Goal: Transaction & Acquisition: Book appointment/travel/reservation

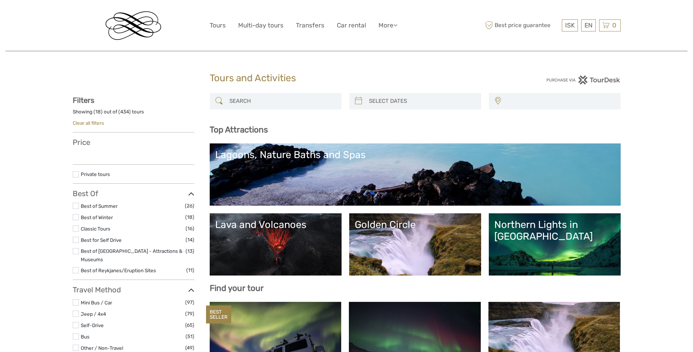
select select
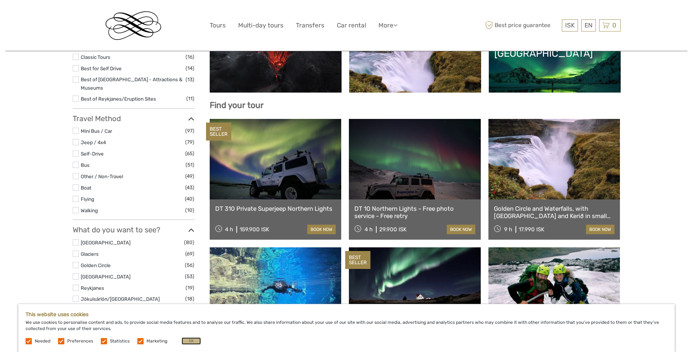
click at [189, 339] on button "OK" at bounding box center [191, 340] width 19 height 7
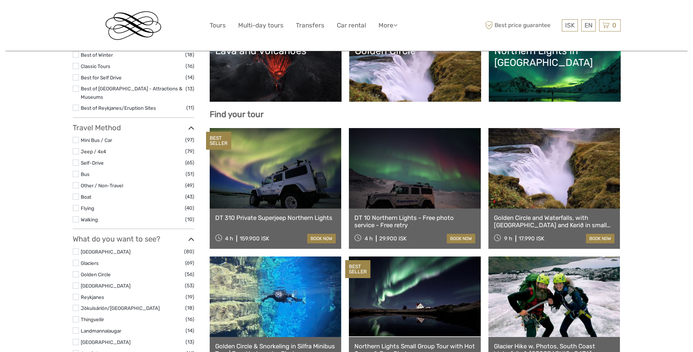
scroll to position [183, 0]
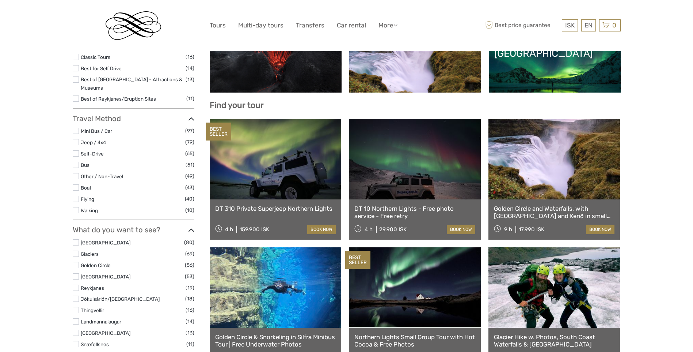
click at [553, 210] on link "Golden Circle and Waterfalls, with Friðheimar Farm and Kerið in small group" at bounding box center [554, 212] width 121 height 15
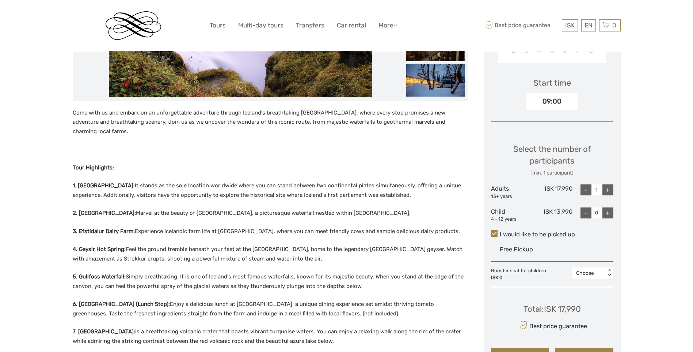
scroll to position [219, 0]
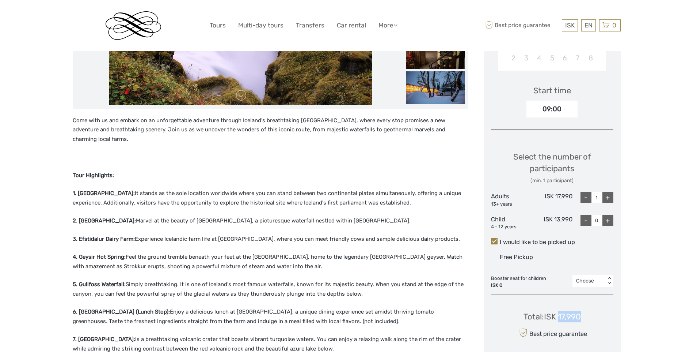
drag, startPoint x: 559, startPoint y: 314, endPoint x: 580, endPoint y: 315, distance: 20.9
click at [580, 315] on div "Total : ISK 17,990" at bounding box center [552, 316] width 57 height 11
copy div "17,990"
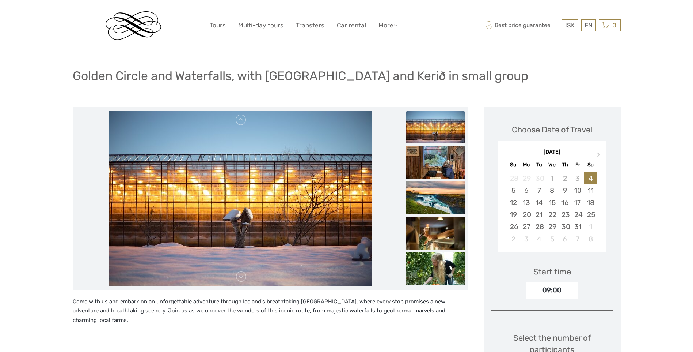
scroll to position [0, 0]
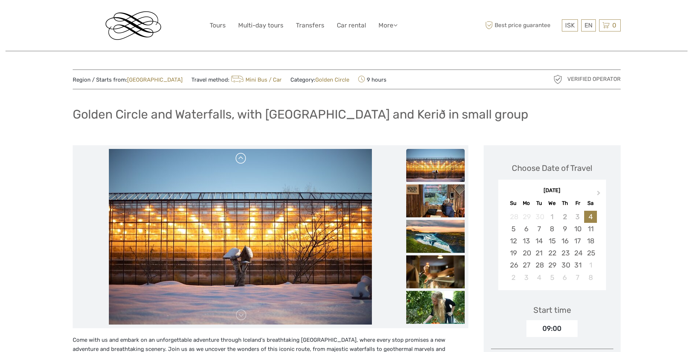
click at [242, 160] on link at bounding box center [241, 158] width 12 height 12
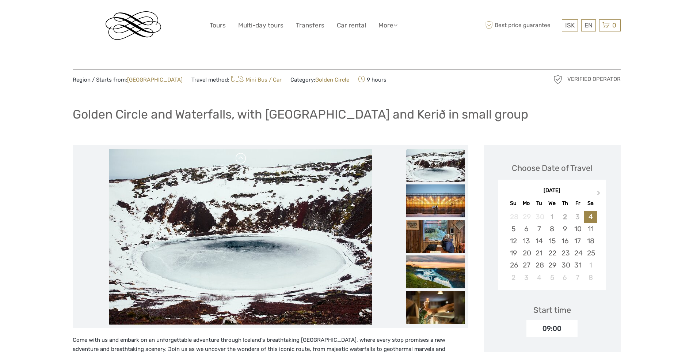
click at [242, 160] on link at bounding box center [241, 158] width 12 height 12
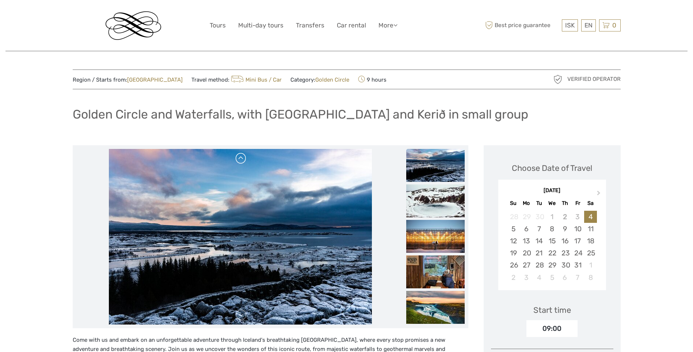
click at [242, 160] on link at bounding box center [241, 158] width 12 height 12
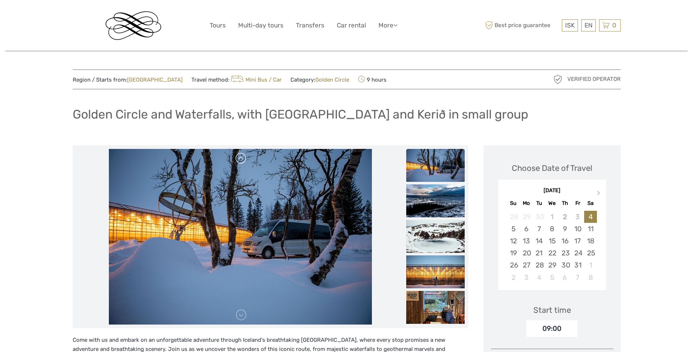
click at [242, 160] on link at bounding box center [241, 158] width 12 height 12
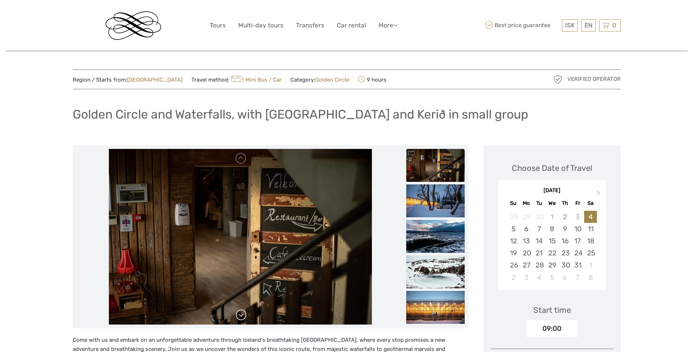
click at [241, 318] on link at bounding box center [241, 315] width 12 height 12
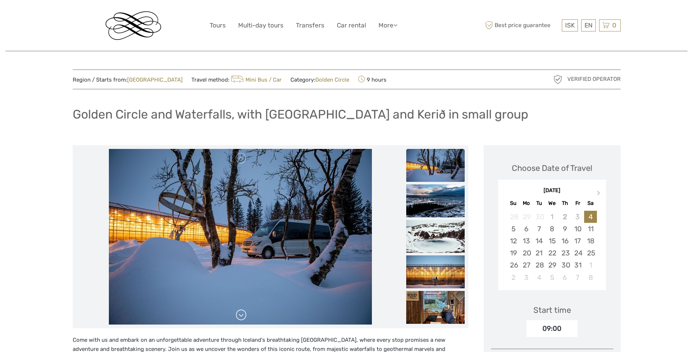
click at [244, 317] on link at bounding box center [241, 315] width 12 height 12
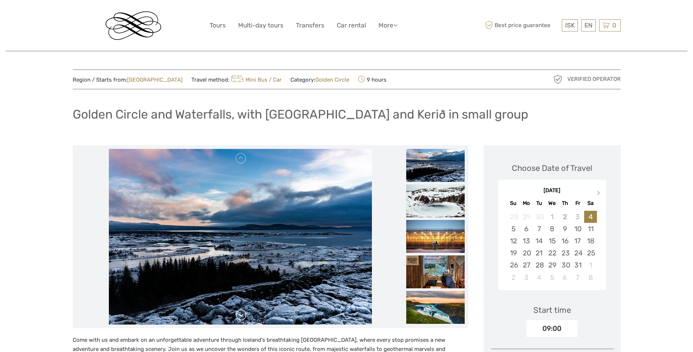
click at [244, 317] on link at bounding box center [241, 315] width 12 height 12
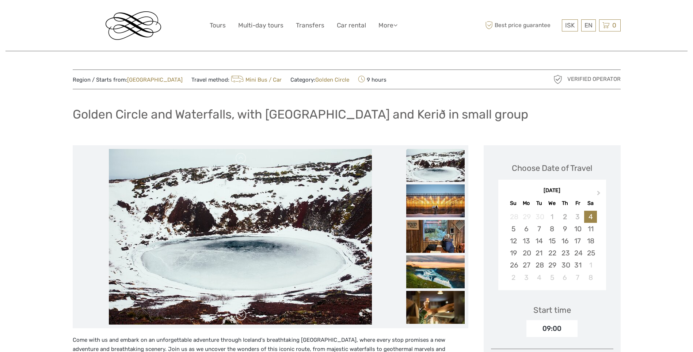
click at [244, 317] on link at bounding box center [241, 315] width 12 height 12
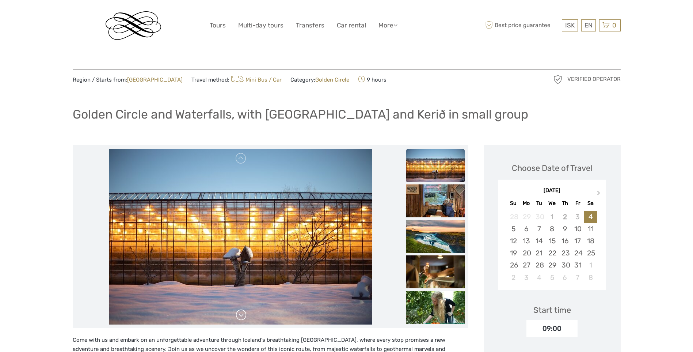
click at [244, 317] on link at bounding box center [241, 315] width 12 height 12
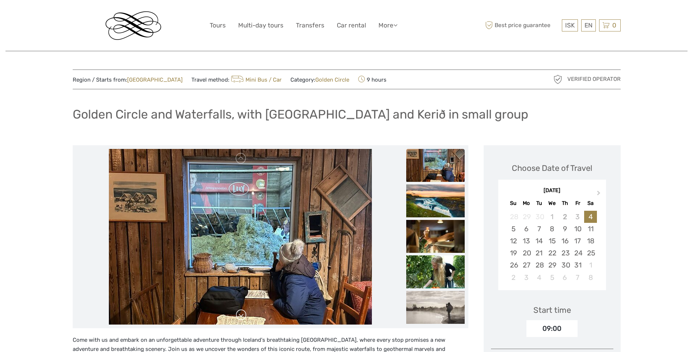
click at [244, 317] on link at bounding box center [241, 315] width 12 height 12
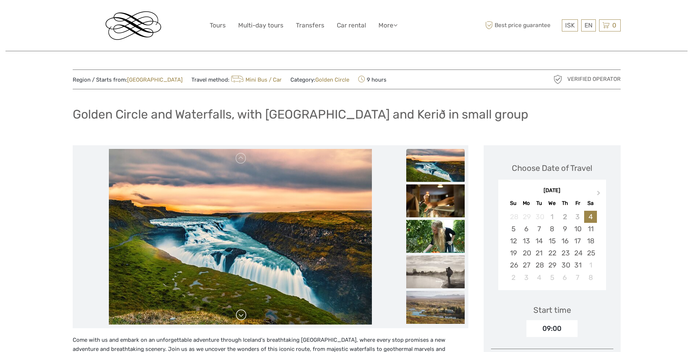
click at [244, 317] on link at bounding box center [241, 315] width 12 height 12
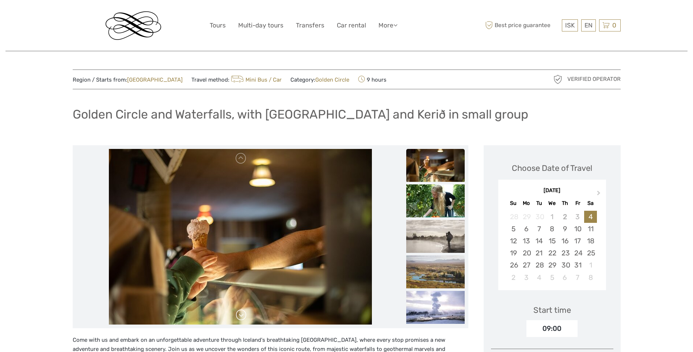
click at [244, 317] on link at bounding box center [241, 315] width 12 height 12
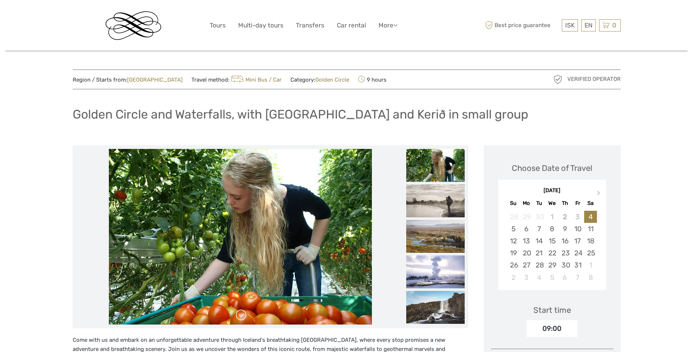
click at [244, 317] on link at bounding box center [241, 315] width 12 height 12
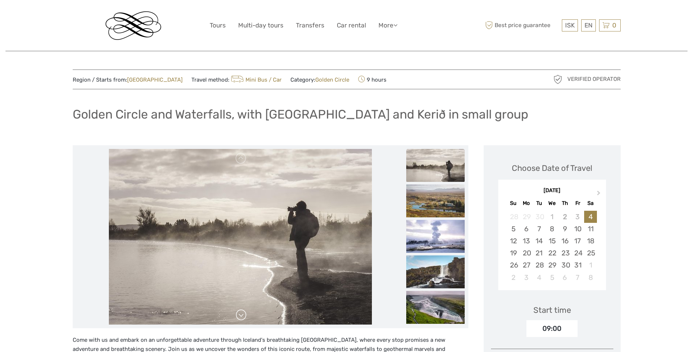
click at [244, 317] on link at bounding box center [241, 315] width 12 height 12
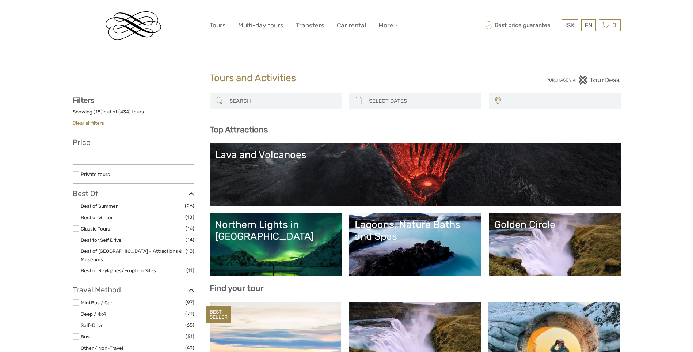
select select
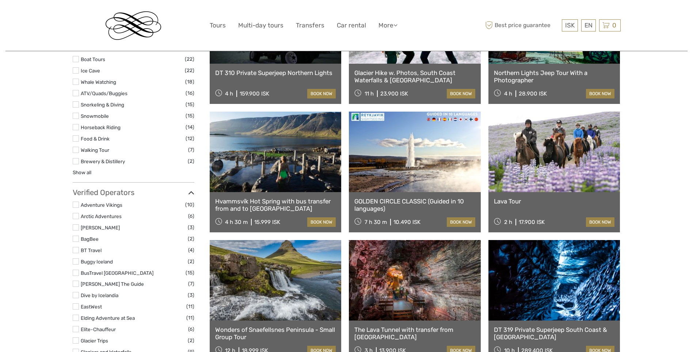
scroll to position [731, 0]
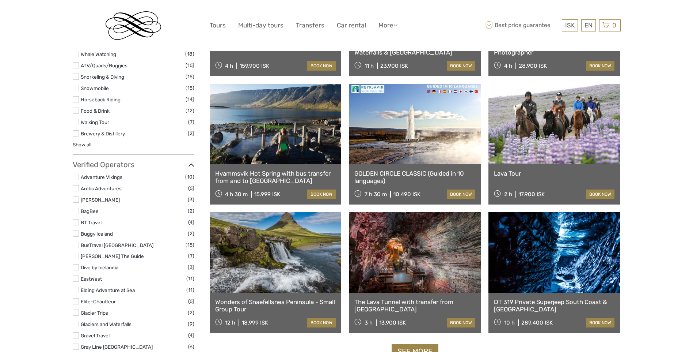
click at [372, 255] on link at bounding box center [415, 252] width 132 height 80
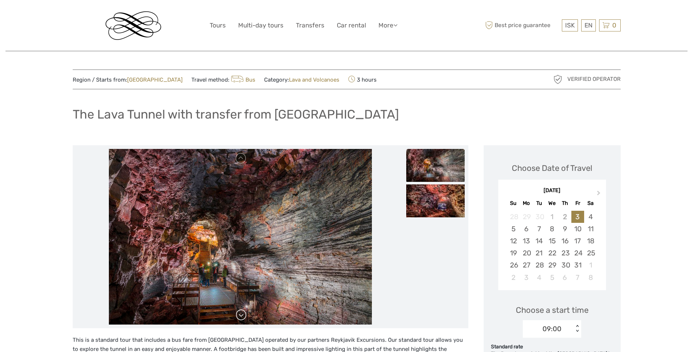
click at [242, 314] on link at bounding box center [241, 315] width 12 height 12
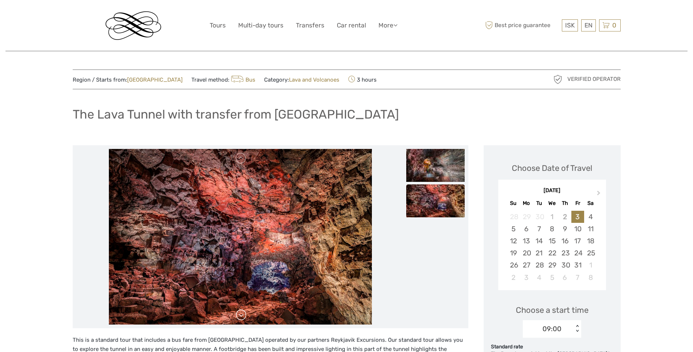
click at [242, 314] on link at bounding box center [241, 315] width 12 height 12
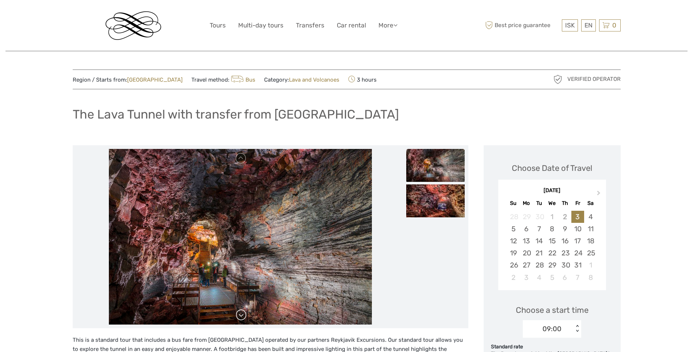
click at [242, 314] on link at bounding box center [241, 315] width 12 height 12
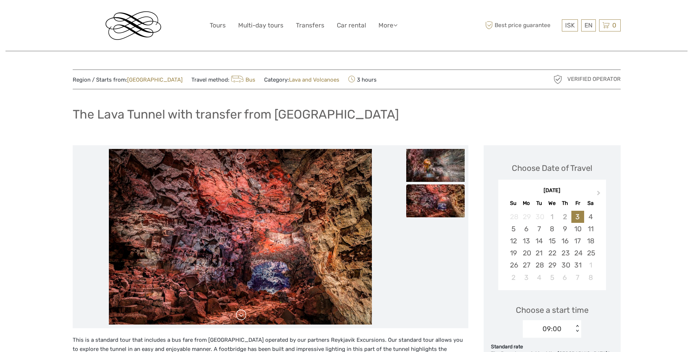
click at [242, 314] on link at bounding box center [241, 315] width 12 height 12
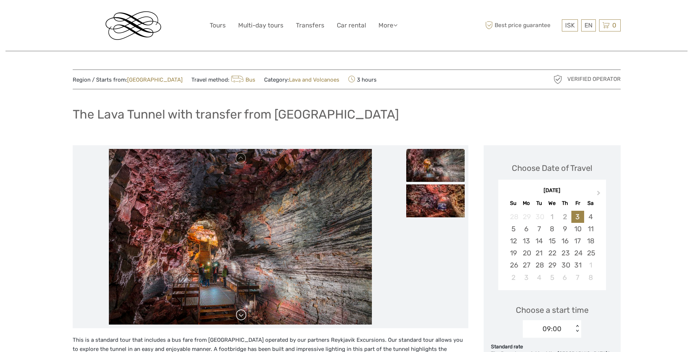
click at [242, 314] on link at bounding box center [241, 315] width 12 height 12
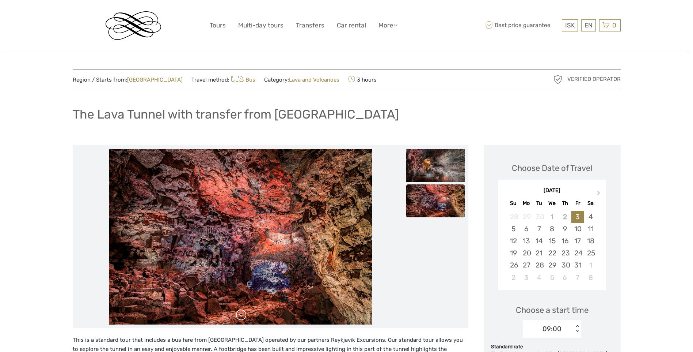
click at [242, 314] on link at bounding box center [241, 315] width 12 height 12
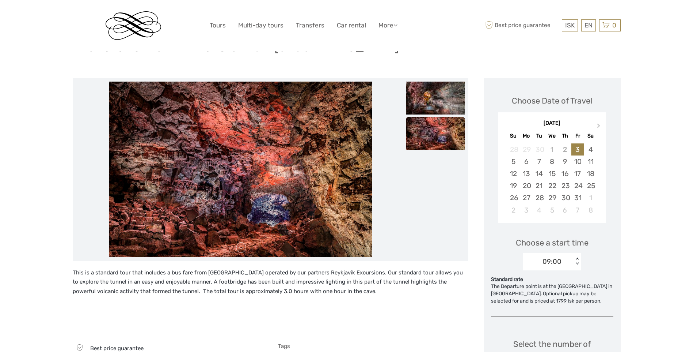
scroll to position [73, 0]
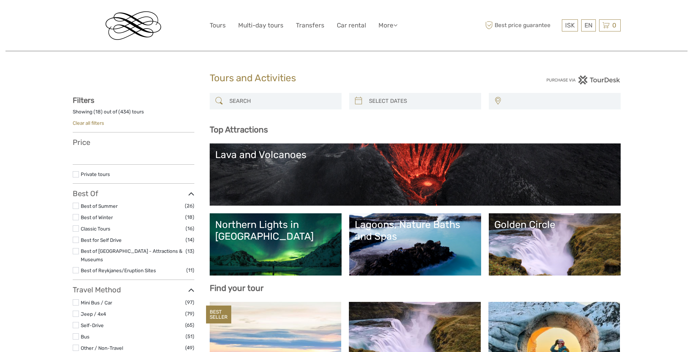
select select
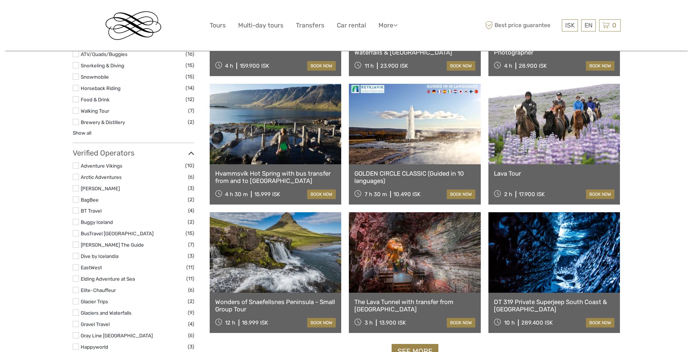
select select
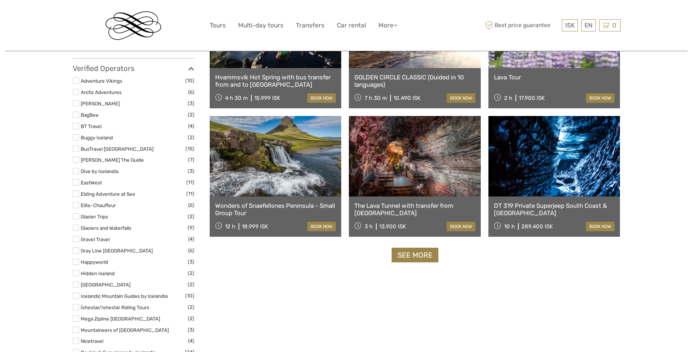
scroll to position [840, 0]
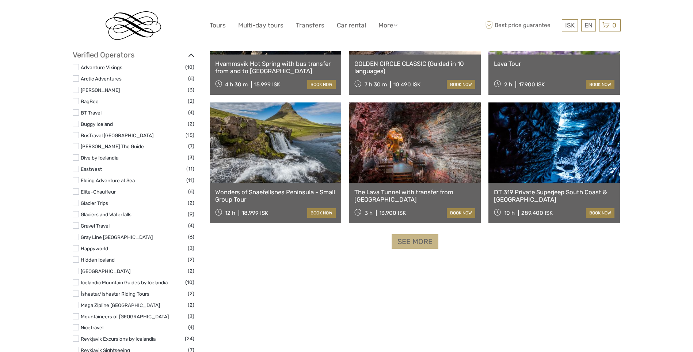
click at [417, 242] on link "See more" at bounding box center [415, 241] width 47 height 15
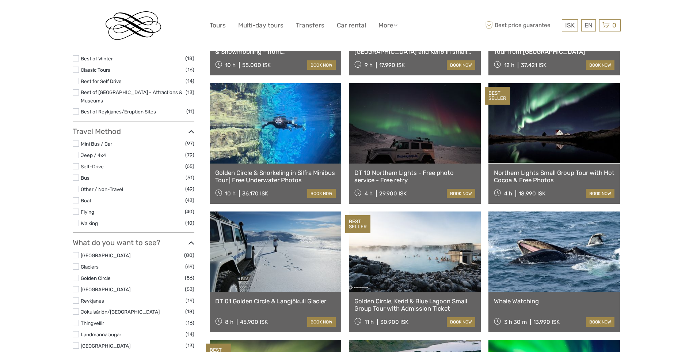
scroll to position [183, 0]
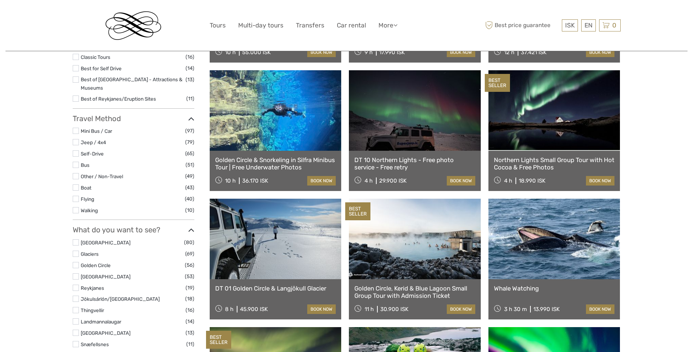
click at [556, 244] on link at bounding box center [555, 238] width 132 height 80
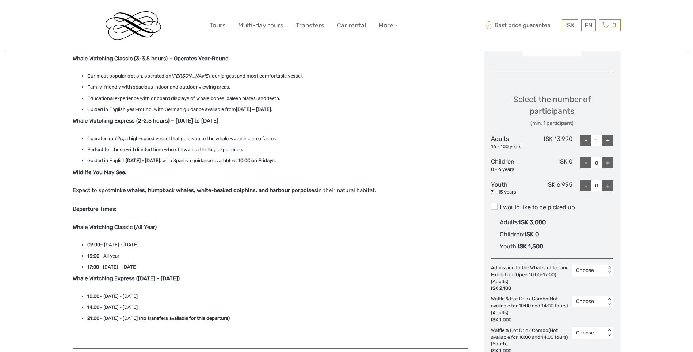
scroll to position [292, 0]
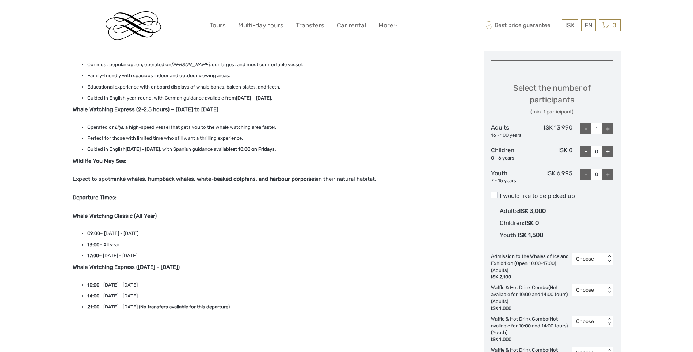
click at [607, 173] on div "+" at bounding box center [608, 174] width 11 height 11
type input "2"
click at [609, 129] on div "+" at bounding box center [608, 128] width 11 height 11
type input "2"
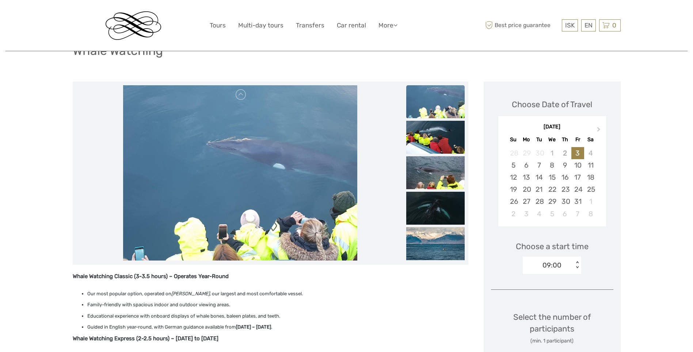
scroll to position [37, 0]
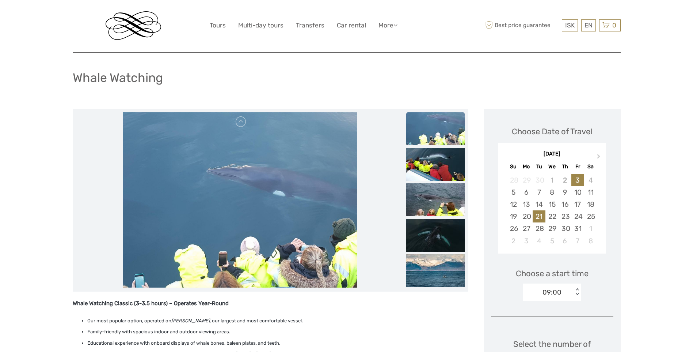
click at [538, 215] on div "21" at bounding box center [539, 216] width 13 height 12
click at [577, 294] on div "< >" at bounding box center [577, 292] width 6 height 8
click at [609, 290] on div "Choose a start time option 09:00 selected, 1 of 2. 2 results available. Use Up …" at bounding box center [552, 281] width 122 height 47
click at [557, 215] on div "22" at bounding box center [552, 216] width 13 height 12
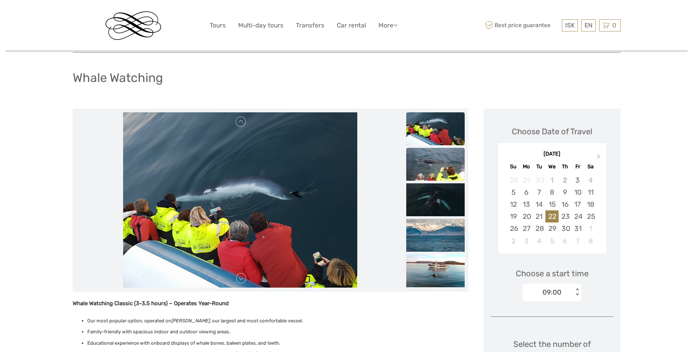
click at [446, 179] on img at bounding box center [435, 164] width 58 height 33
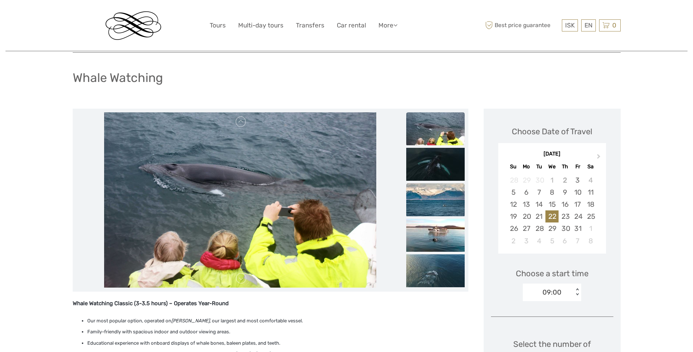
click at [444, 190] on img at bounding box center [435, 199] width 58 height 33
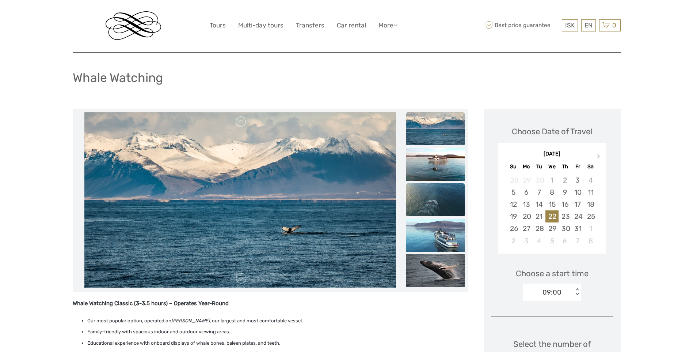
click at [439, 195] on img at bounding box center [435, 199] width 58 height 33
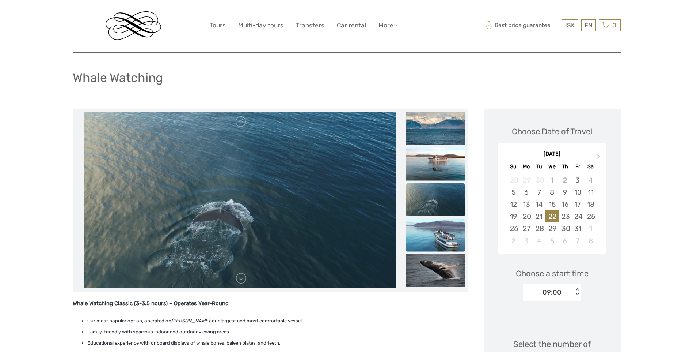
click at [442, 236] on img at bounding box center [435, 234] width 58 height 33
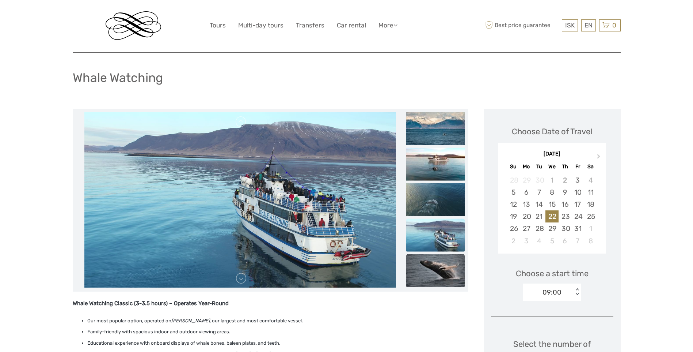
click at [443, 265] on img at bounding box center [435, 270] width 58 height 33
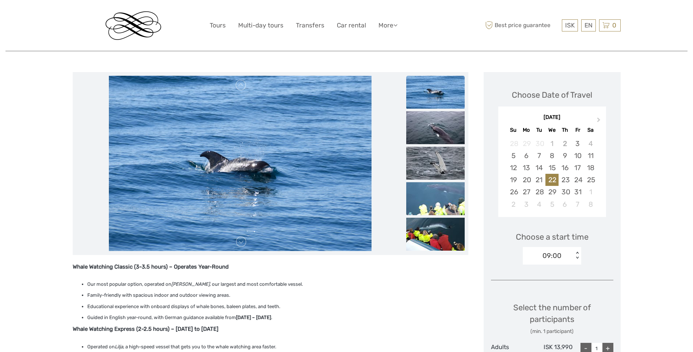
scroll to position [0, 0]
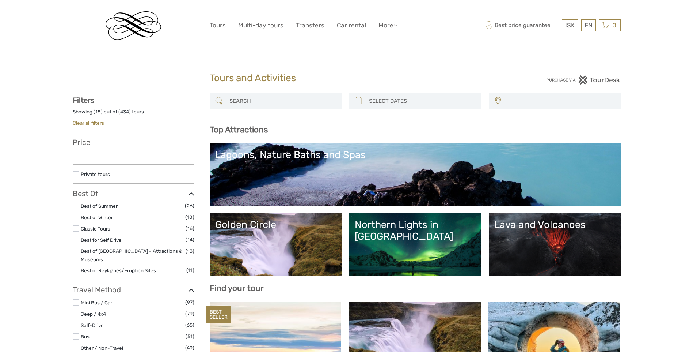
select select
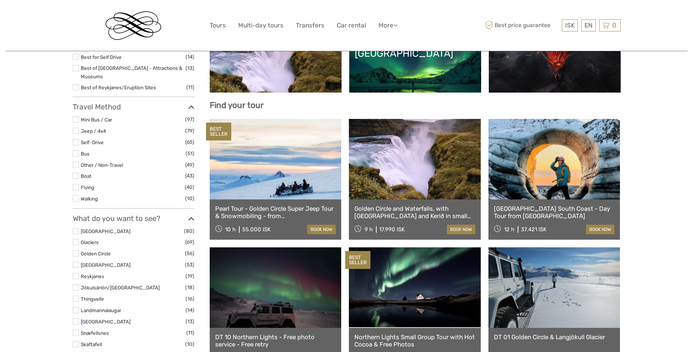
select select
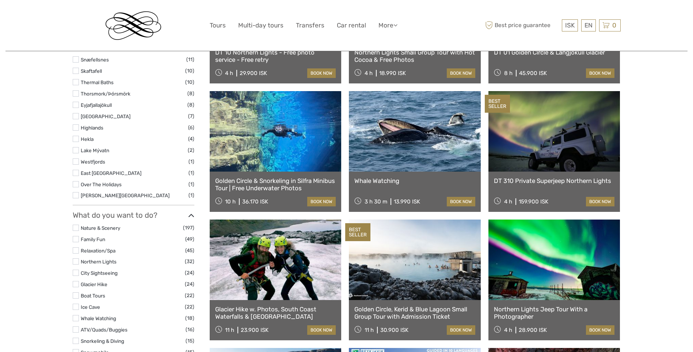
scroll to position [475, 0]
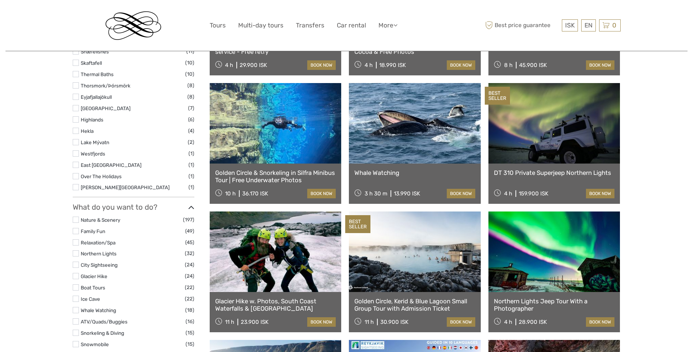
click at [268, 252] on link at bounding box center [276, 251] width 132 height 80
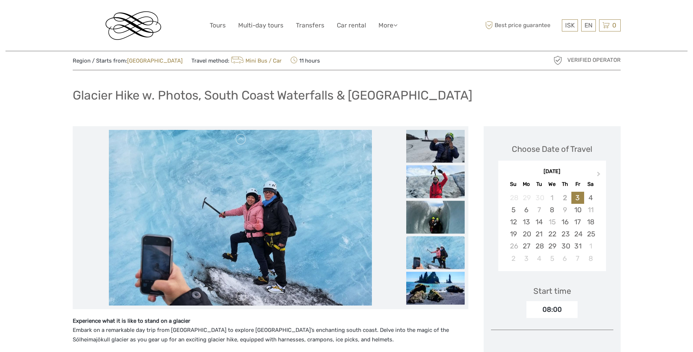
scroll to position [37, 0]
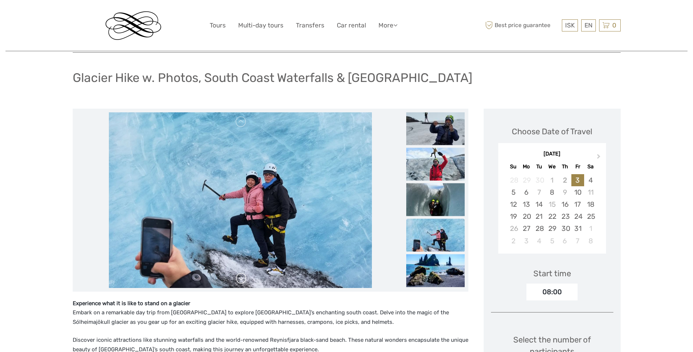
click at [242, 280] on link at bounding box center [241, 278] width 12 height 12
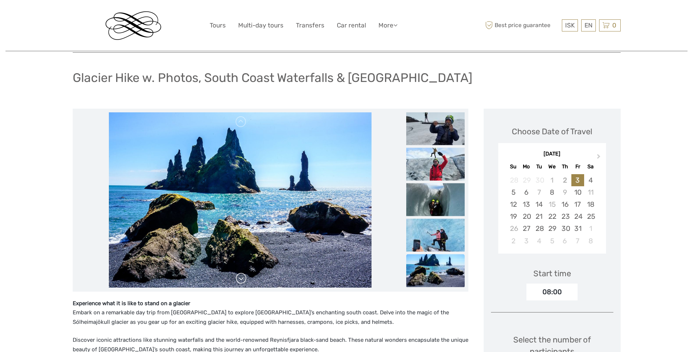
click at [242, 280] on link at bounding box center [241, 278] width 12 height 12
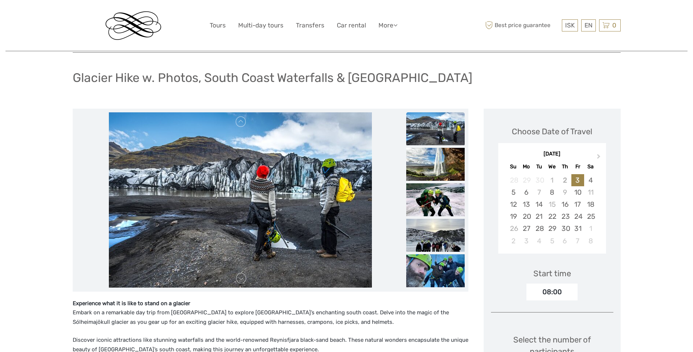
click at [242, 278] on link at bounding box center [241, 278] width 12 height 12
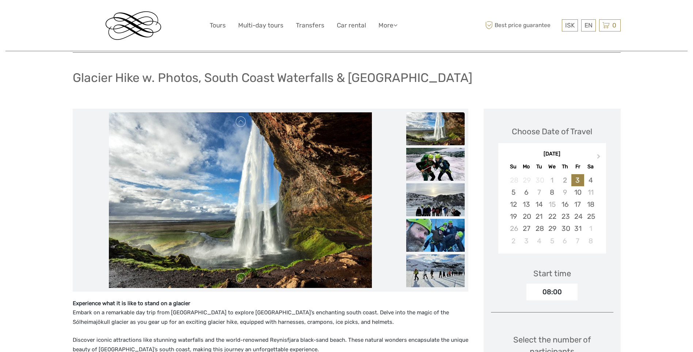
click at [242, 278] on link at bounding box center [241, 278] width 12 height 12
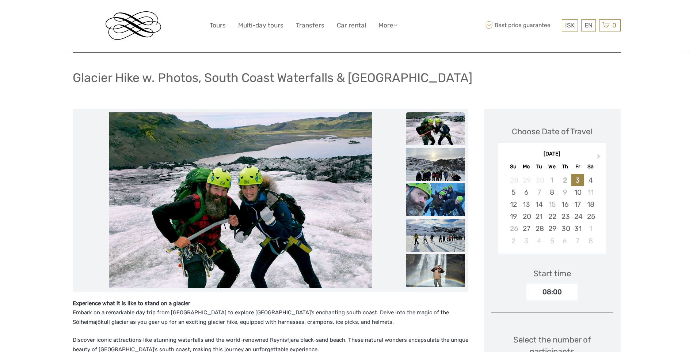
click at [242, 278] on link at bounding box center [241, 278] width 12 height 12
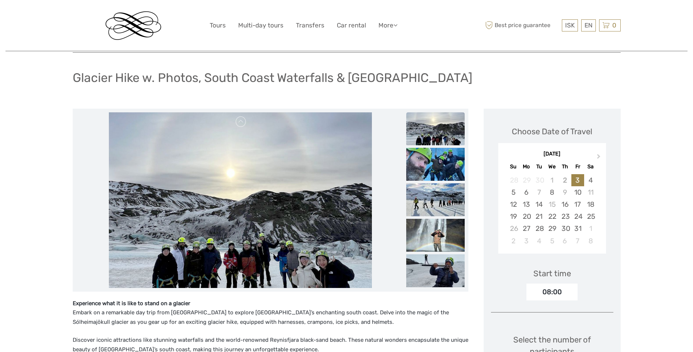
click at [242, 278] on link at bounding box center [241, 278] width 12 height 12
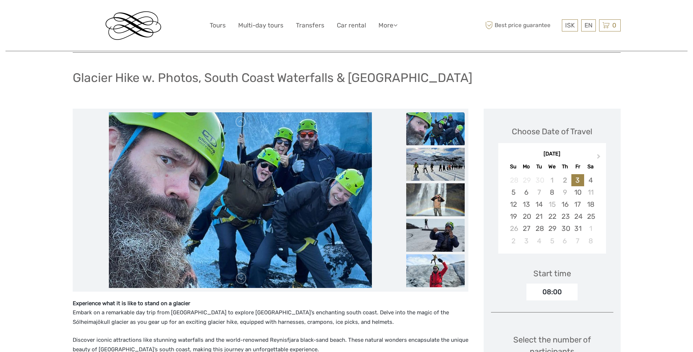
click at [242, 278] on link at bounding box center [241, 278] width 12 height 12
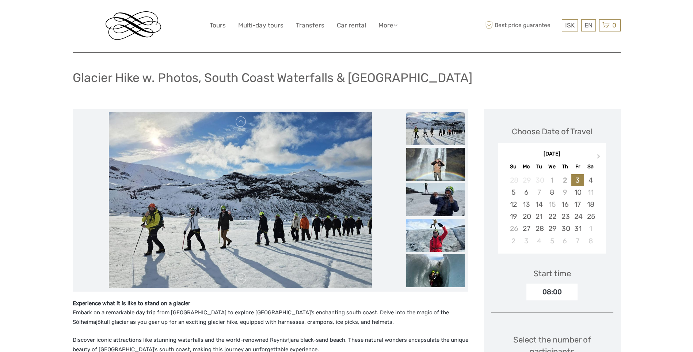
click at [242, 278] on link at bounding box center [241, 278] width 12 height 12
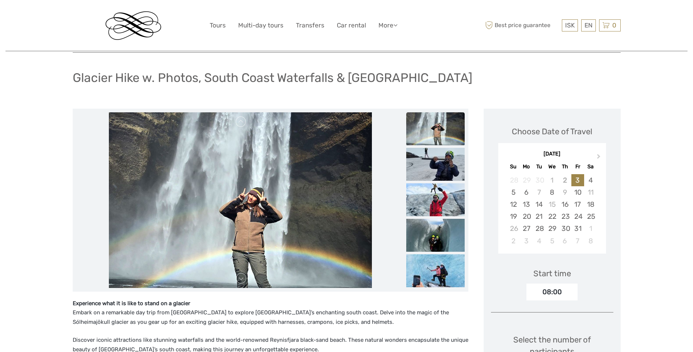
click at [242, 278] on link at bounding box center [241, 278] width 12 height 12
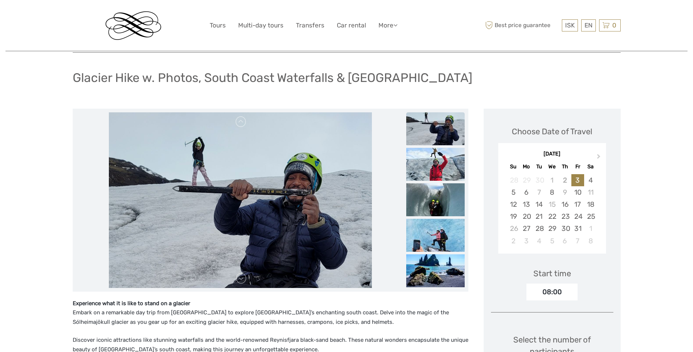
click at [242, 278] on link at bounding box center [241, 278] width 12 height 12
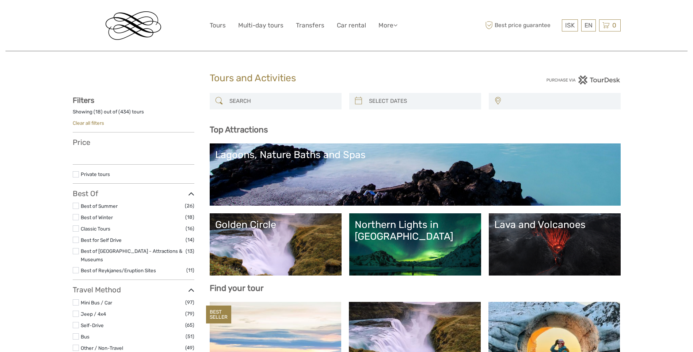
select select
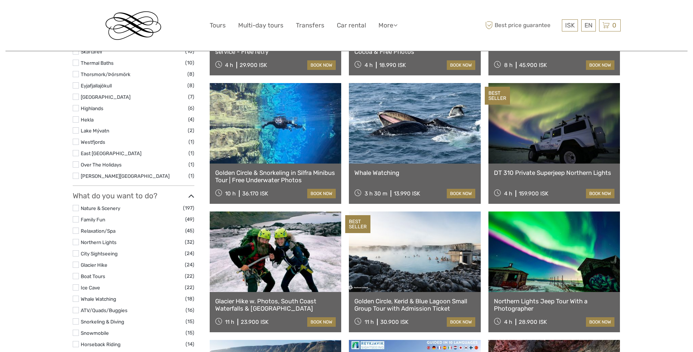
select select
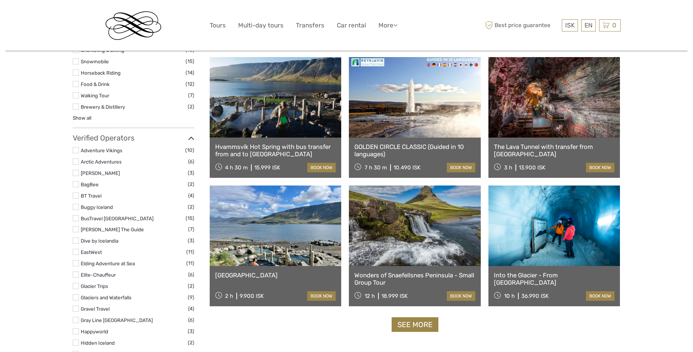
scroll to position [767, 0]
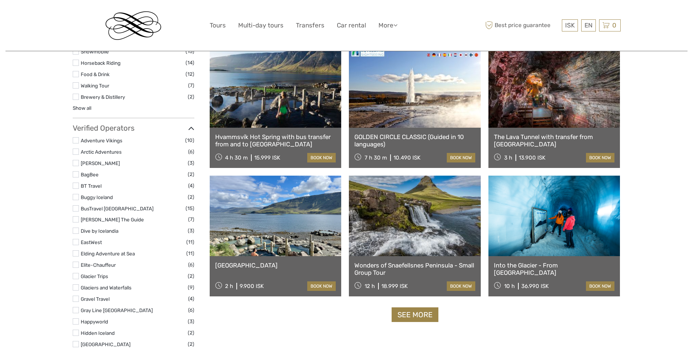
click at [543, 228] on link at bounding box center [555, 215] width 132 height 80
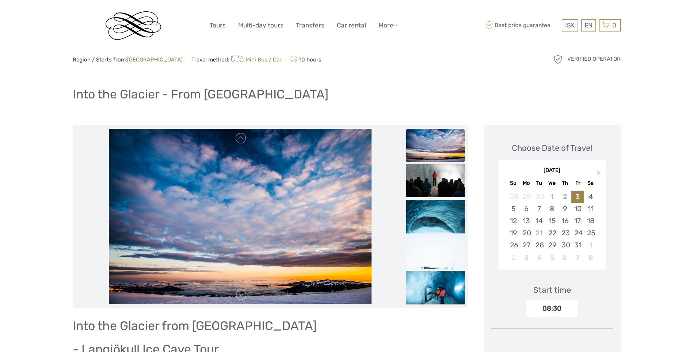
scroll to position [37, 0]
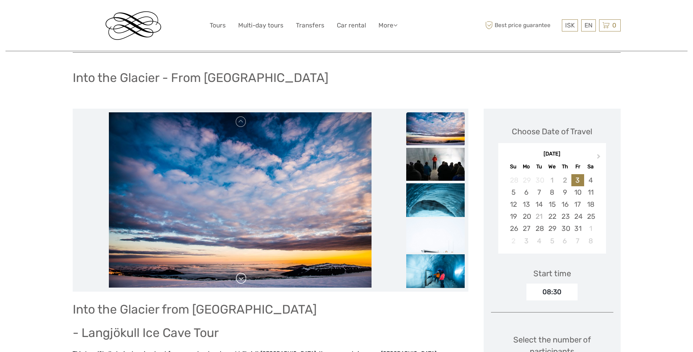
click at [240, 280] on link at bounding box center [241, 278] width 12 height 12
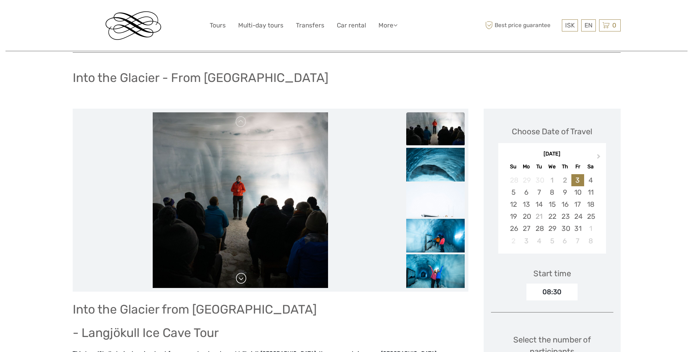
click at [241, 277] on link at bounding box center [241, 278] width 12 height 12
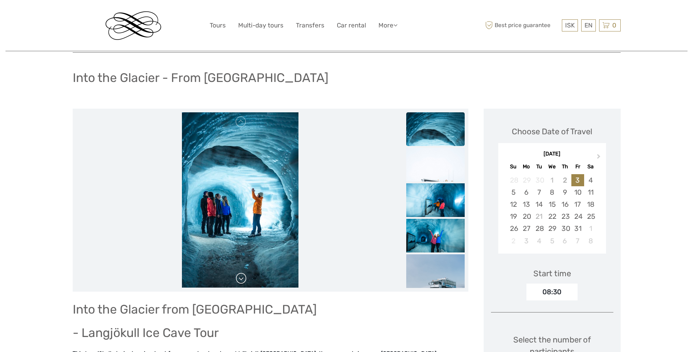
click at [241, 277] on link at bounding box center [241, 278] width 12 height 12
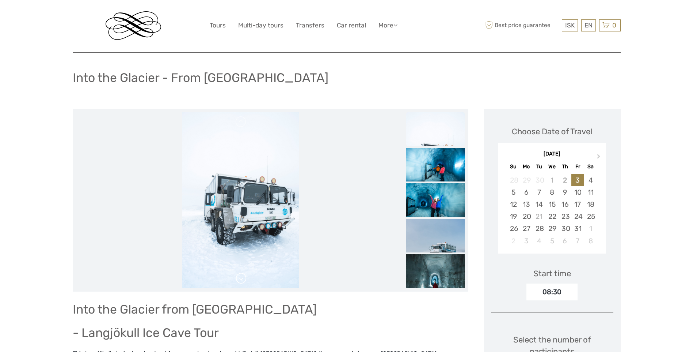
click at [241, 277] on link at bounding box center [241, 278] width 12 height 12
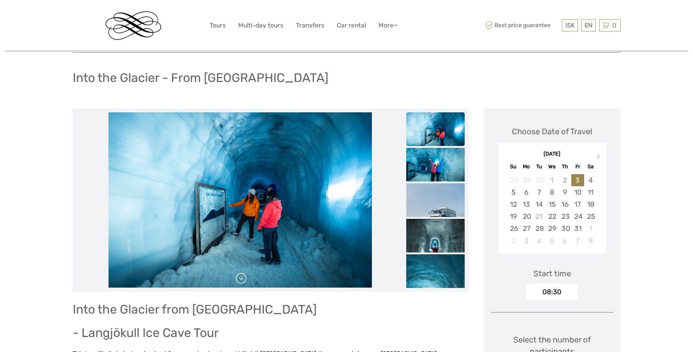
click at [241, 277] on link at bounding box center [241, 278] width 12 height 12
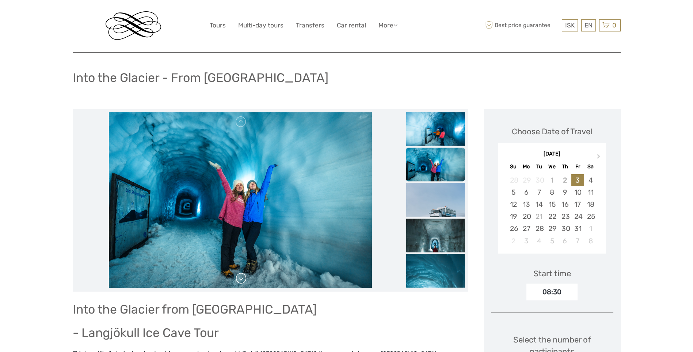
click at [241, 277] on link at bounding box center [241, 278] width 12 height 12
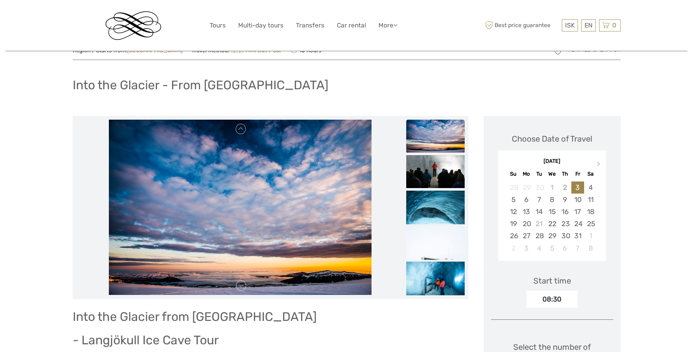
scroll to position [0, 0]
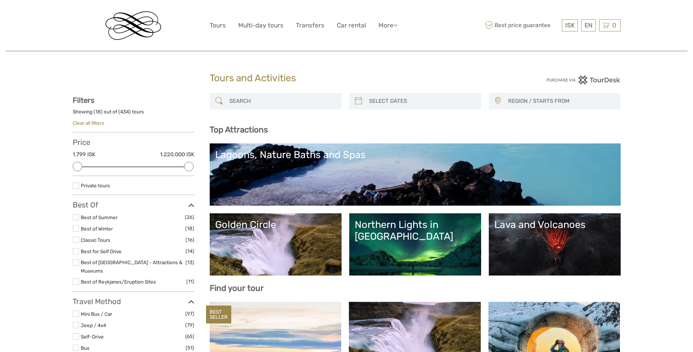
select select
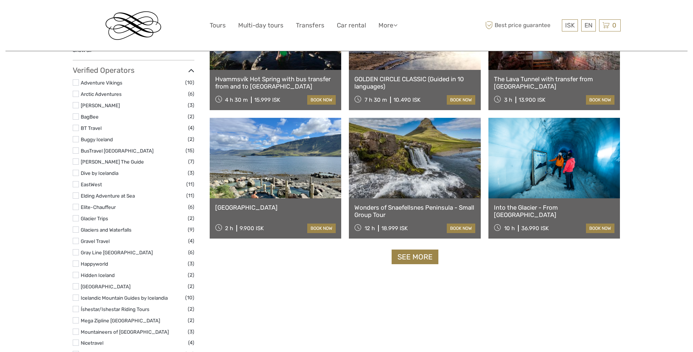
scroll to position [840, 0]
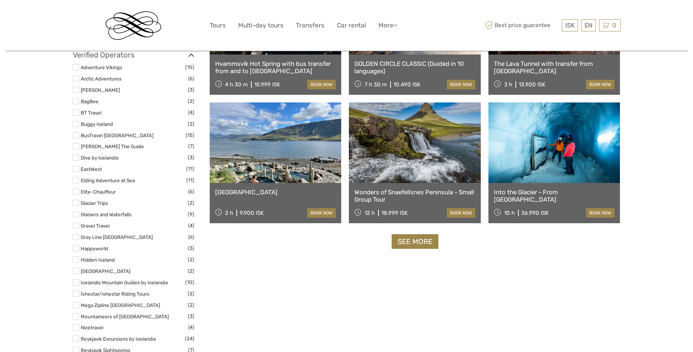
click at [288, 159] on link at bounding box center [276, 142] width 132 height 80
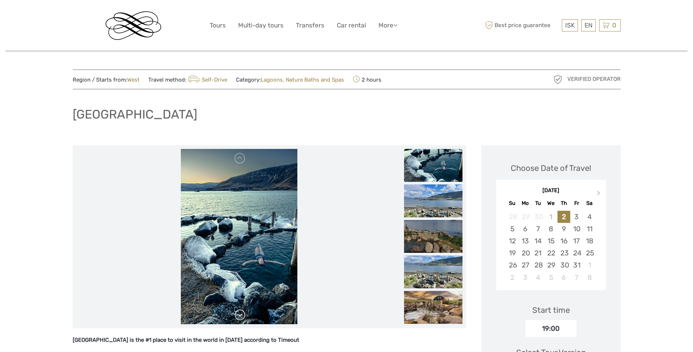
click at [242, 315] on link at bounding box center [240, 315] width 12 height 12
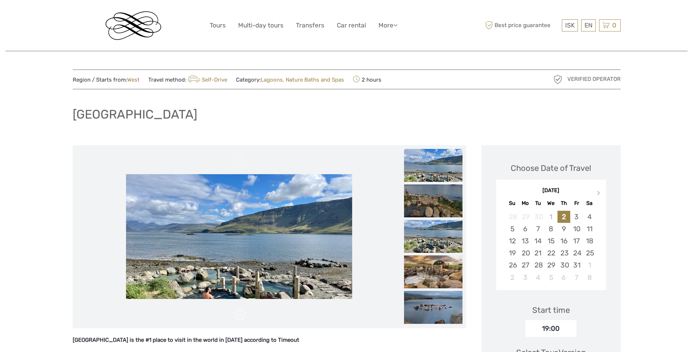
click at [242, 315] on link at bounding box center [240, 315] width 12 height 12
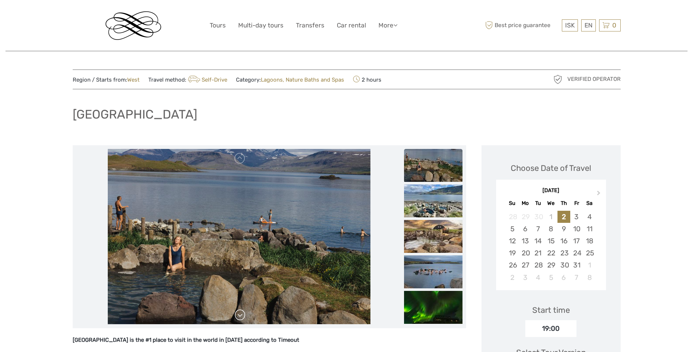
click at [242, 315] on link at bounding box center [240, 315] width 12 height 12
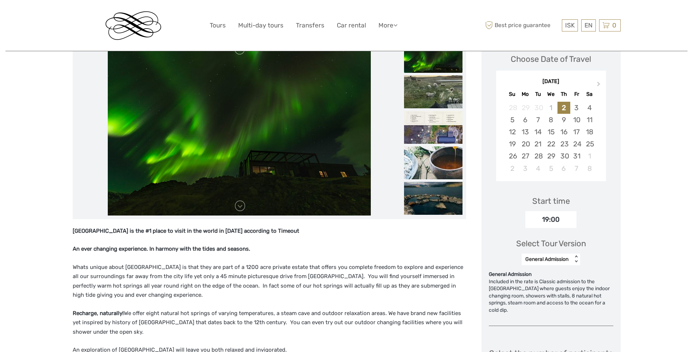
scroll to position [110, 0]
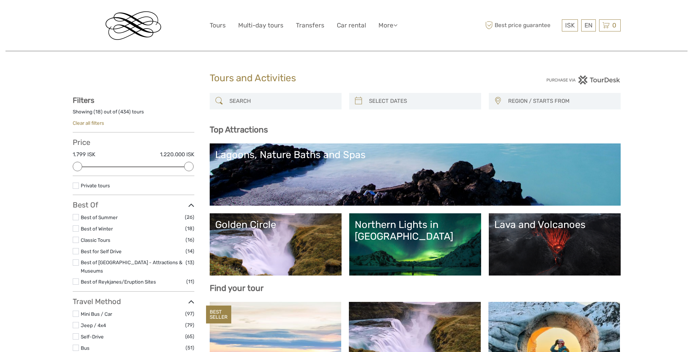
select select
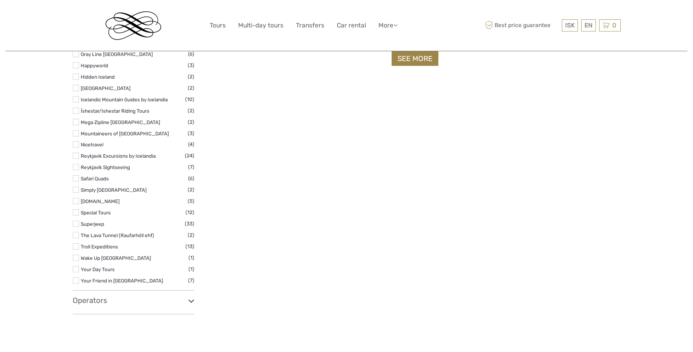
scroll to position [914, 0]
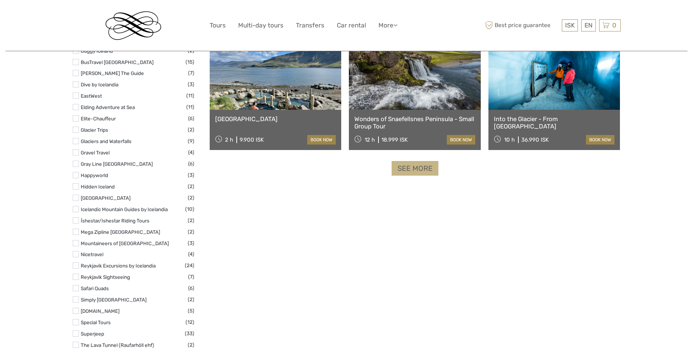
click at [413, 170] on link "See more" at bounding box center [415, 168] width 47 height 15
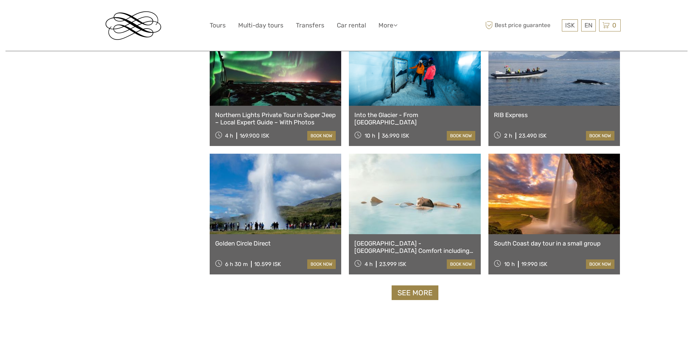
scroll to position [1389, 0]
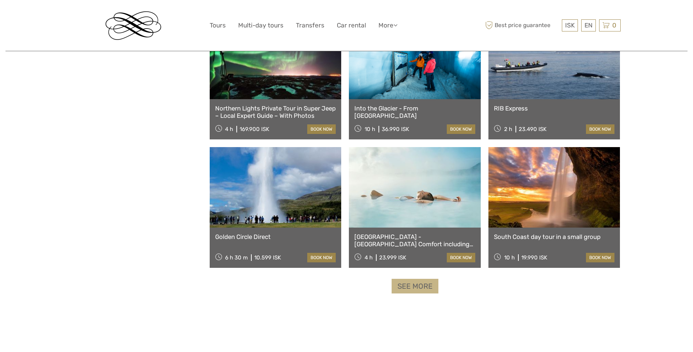
click at [405, 282] on link "See more" at bounding box center [415, 285] width 47 height 15
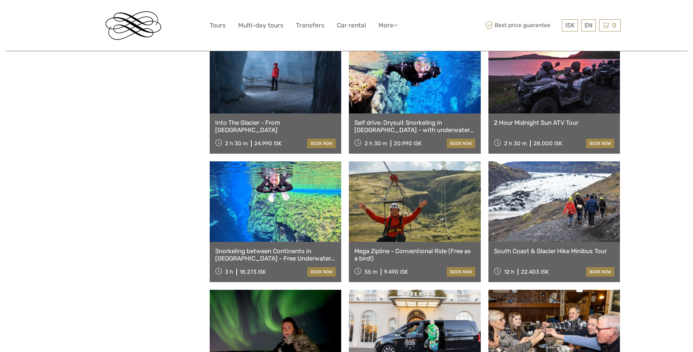
scroll to position [1791, 0]
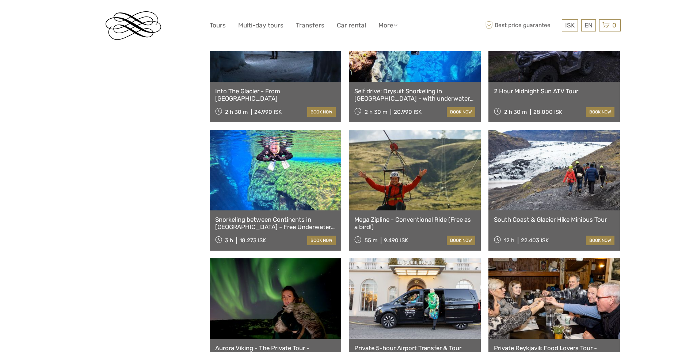
click at [408, 183] on link at bounding box center [415, 170] width 132 height 80
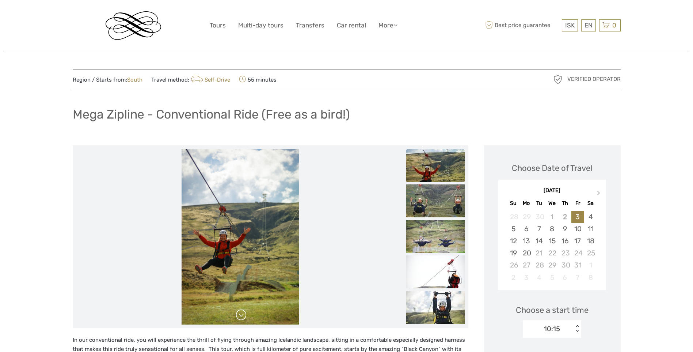
click at [241, 316] on link at bounding box center [241, 315] width 12 height 12
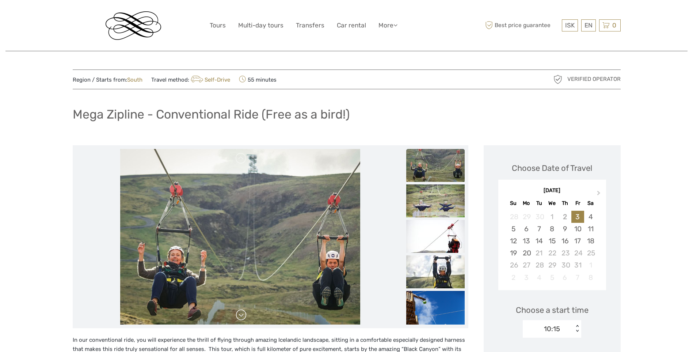
click at [241, 316] on link at bounding box center [241, 315] width 12 height 12
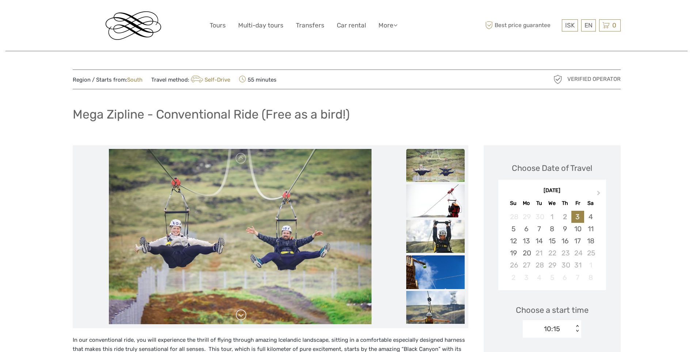
click at [241, 316] on link at bounding box center [241, 315] width 12 height 12
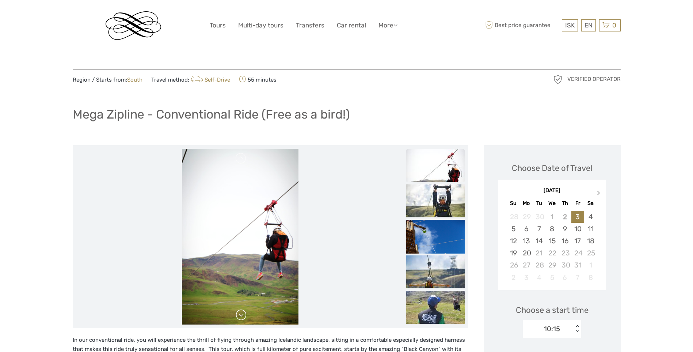
click at [241, 316] on link at bounding box center [241, 315] width 12 height 12
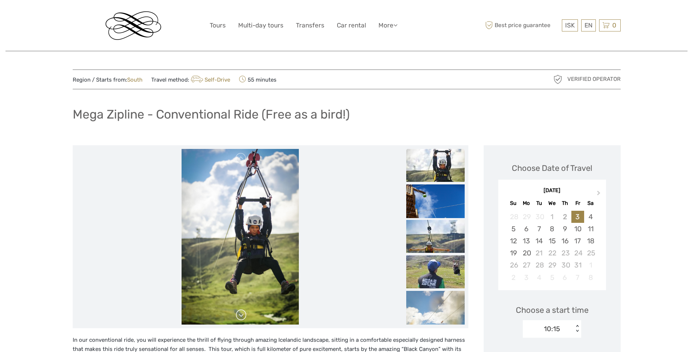
click at [241, 316] on link at bounding box center [241, 315] width 12 height 12
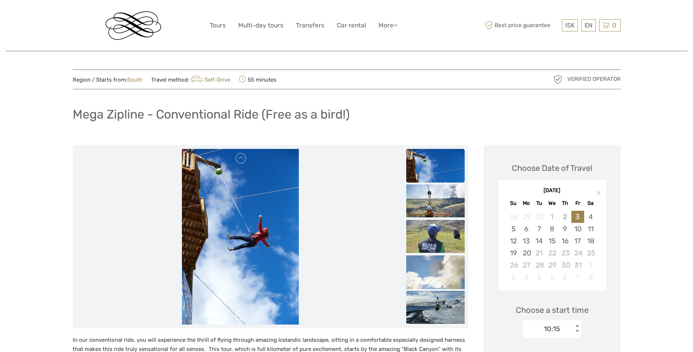
click at [241, 316] on link at bounding box center [241, 315] width 12 height 12
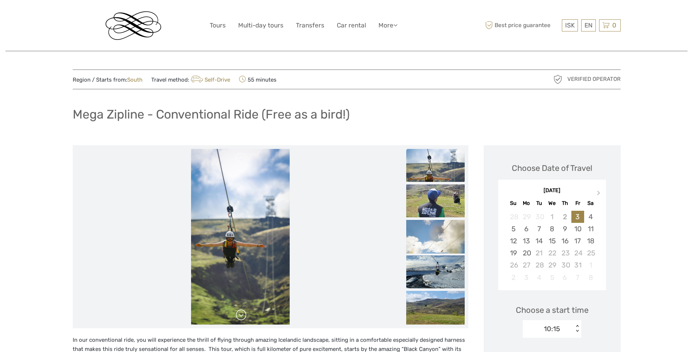
click at [241, 316] on link at bounding box center [241, 315] width 12 height 12
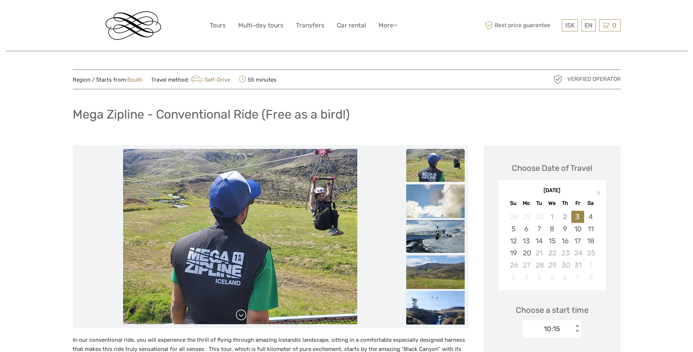
click at [241, 316] on link at bounding box center [241, 315] width 12 height 12
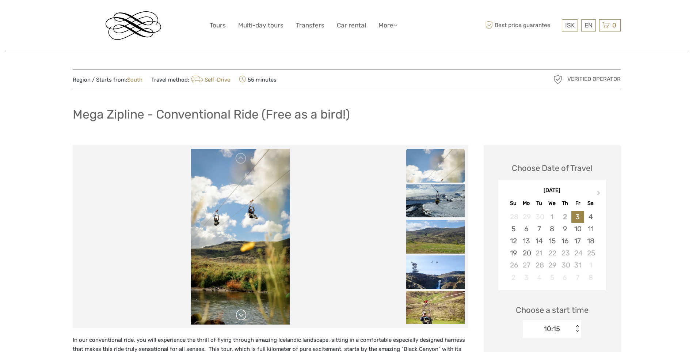
click at [241, 316] on link at bounding box center [241, 315] width 12 height 12
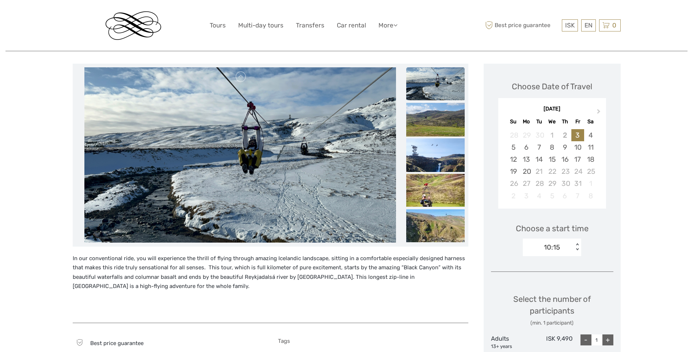
scroll to position [110, 0]
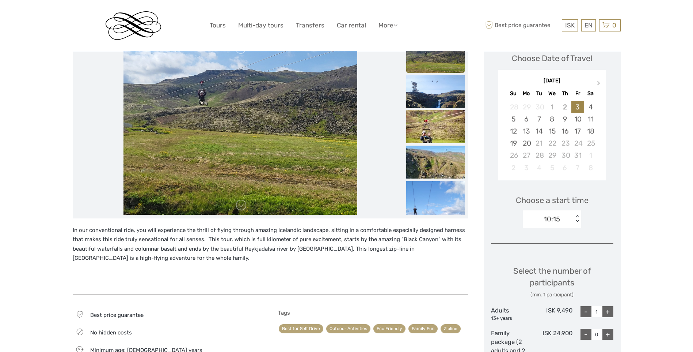
click at [126, 260] on p "In our conventional ride, you will experience the thrill of flying through amaz…" at bounding box center [271, 243] width 396 height 37
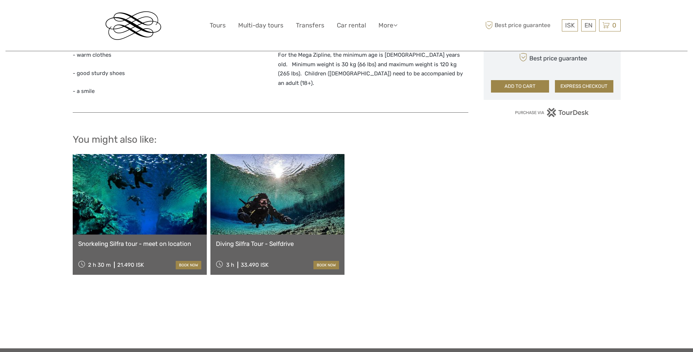
scroll to position [548, 0]
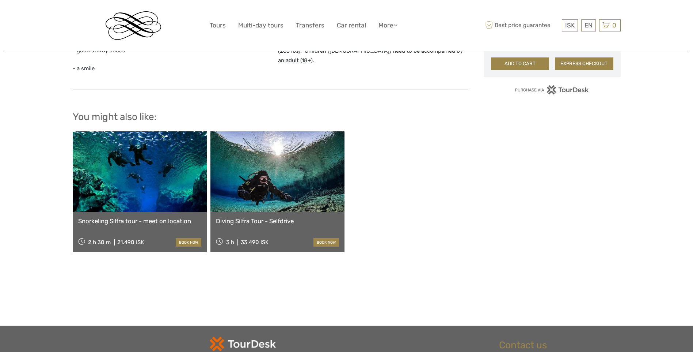
click at [151, 191] on link at bounding box center [140, 171] width 134 height 80
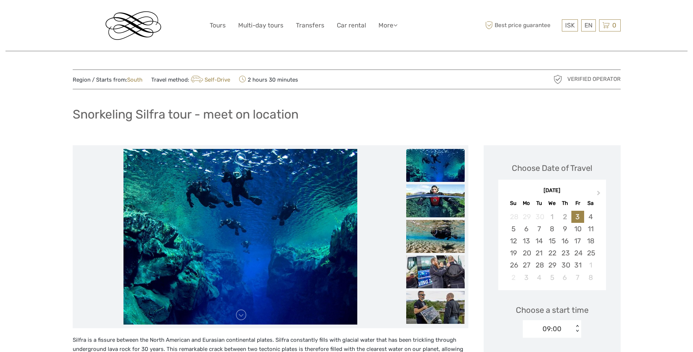
click at [118, 113] on h1 "Snorkeling Silfra tour - meet on location" at bounding box center [186, 114] width 226 height 15
drag, startPoint x: 118, startPoint y: 113, endPoint x: 147, endPoint y: 111, distance: 28.6
click at [147, 111] on h1 "Snorkeling Silfra tour - meet on location" at bounding box center [186, 114] width 226 height 15
copy h1 "Snorkeling Silfra"
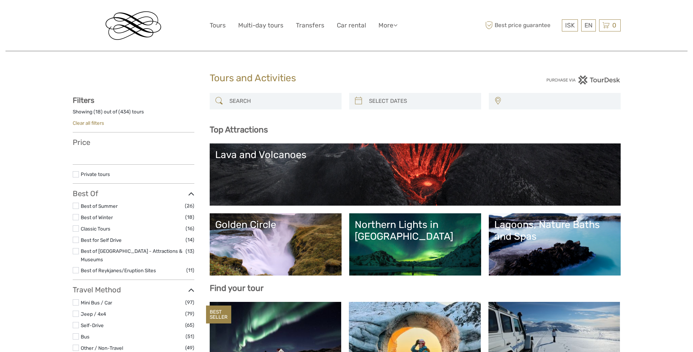
select select
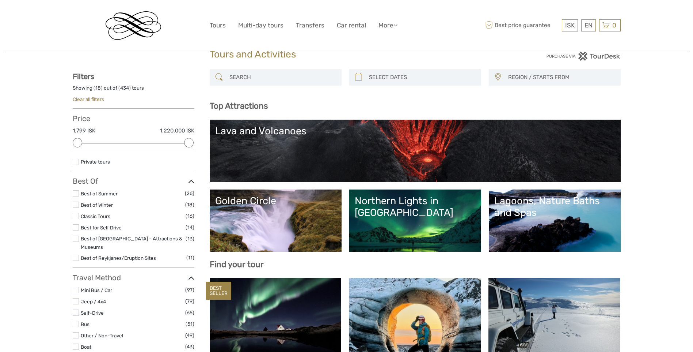
scroll to position [37, 0]
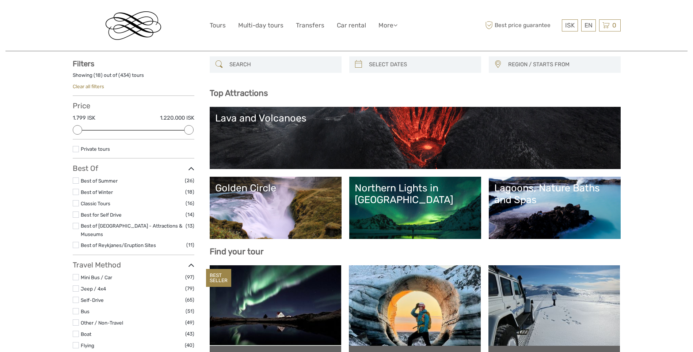
click at [75, 201] on label at bounding box center [76, 203] width 6 height 6
click at [0, 0] on input "checkbox" at bounding box center [0, 0] width 0 height 0
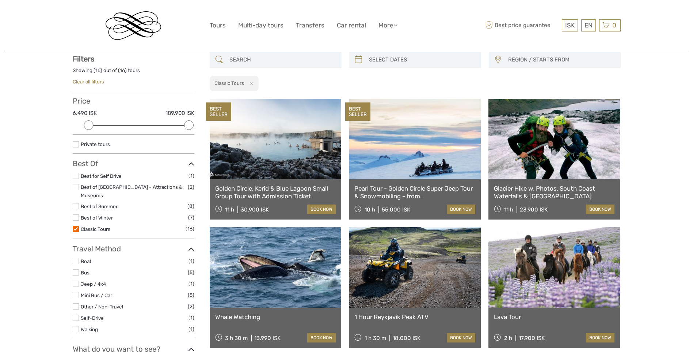
scroll to position [42, 0]
click at [75, 225] on label at bounding box center [76, 228] width 6 height 6
click at [0, 0] on input "checkbox" at bounding box center [0, 0] width 0 height 0
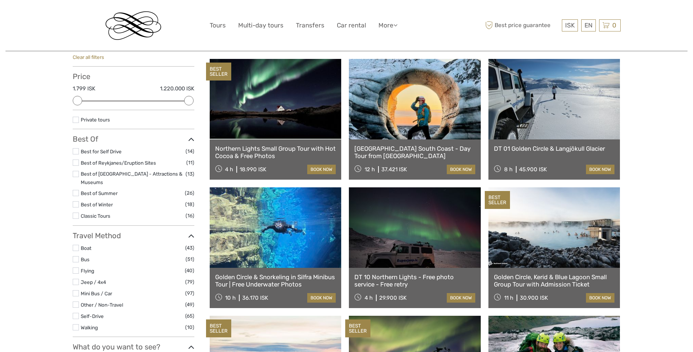
scroll to position [78, 0]
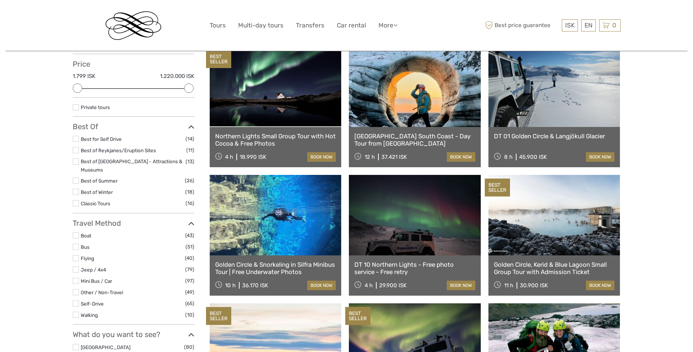
click at [192, 126] on icon at bounding box center [191, 127] width 6 height 10
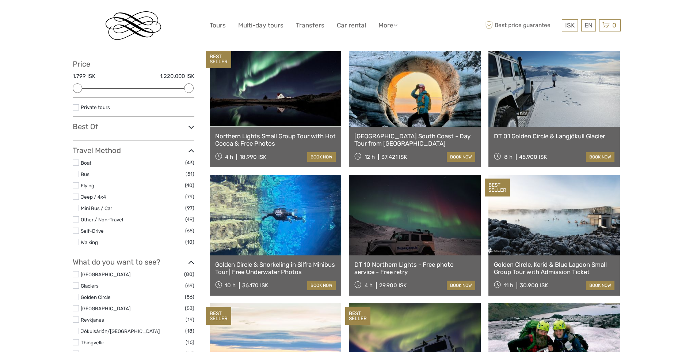
click at [192, 126] on icon at bounding box center [191, 127] width 6 height 10
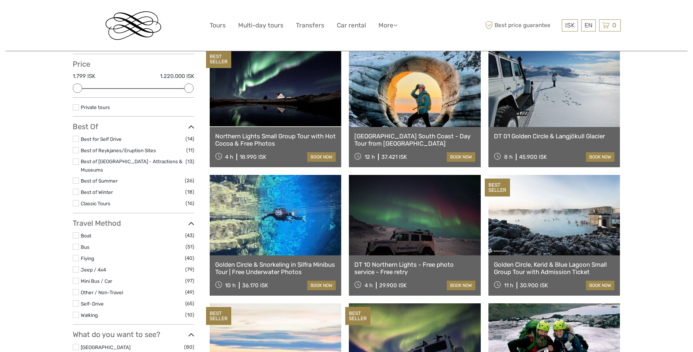
click at [75, 140] on label at bounding box center [76, 139] width 6 height 6
click at [0, 0] on input "checkbox" at bounding box center [0, 0] width 0 height 0
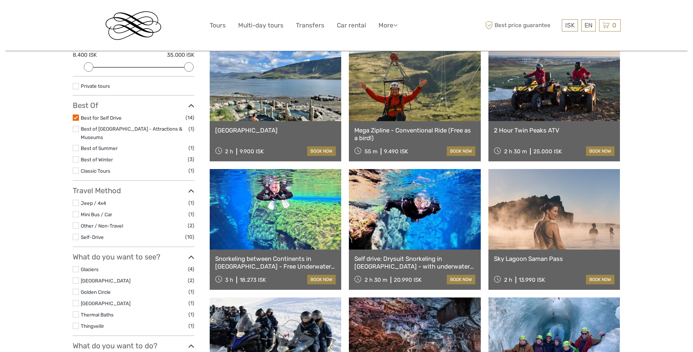
scroll to position [78, 0]
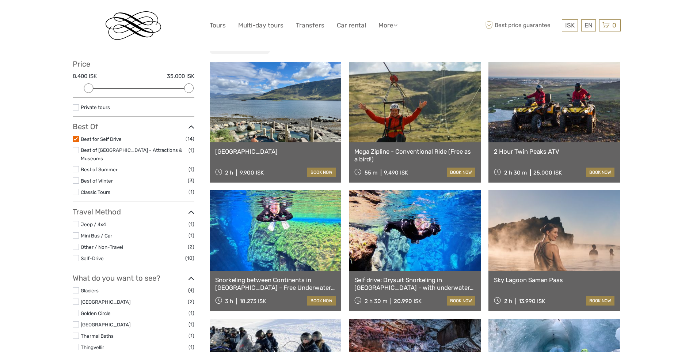
click at [73, 137] on label at bounding box center [76, 139] width 6 height 6
click at [0, 0] on input "checkbox" at bounding box center [0, 0] width 0 height 0
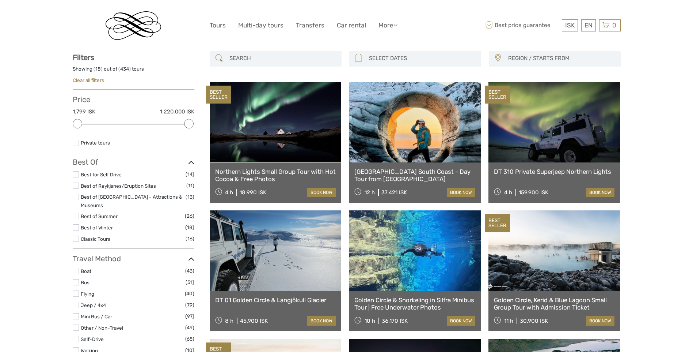
scroll to position [42, 0]
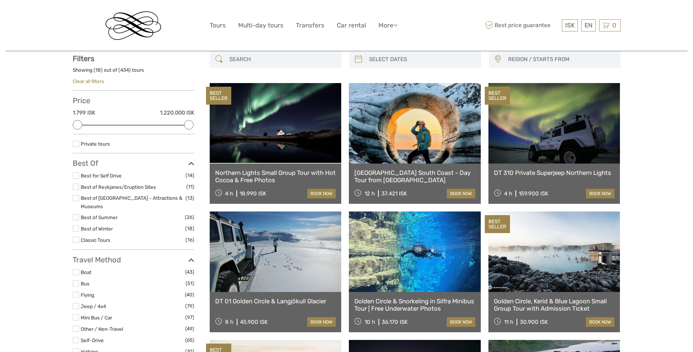
click at [74, 236] on label at bounding box center [76, 239] width 6 height 6
click at [0, 0] on input "checkbox" at bounding box center [0, 0] width 0 height 0
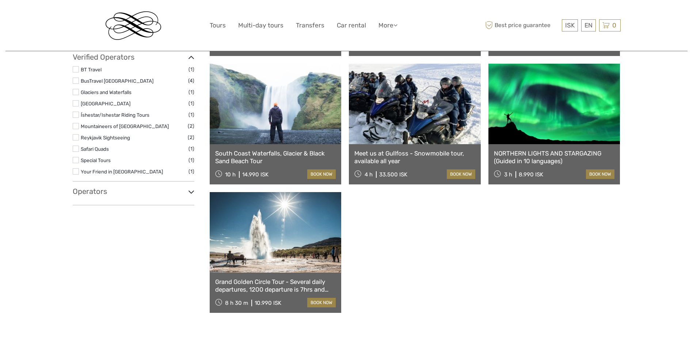
scroll to position [590, 0]
click at [283, 258] on link at bounding box center [276, 231] width 132 height 80
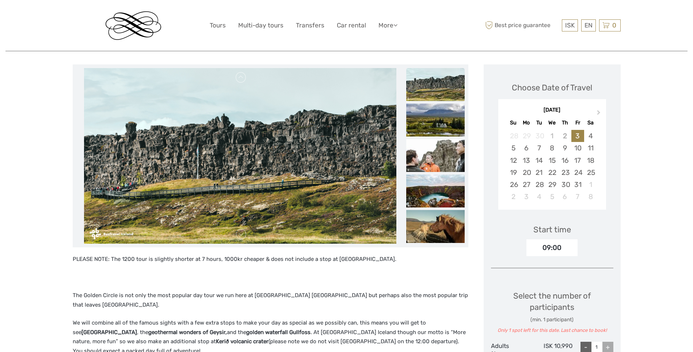
scroll to position [73, 0]
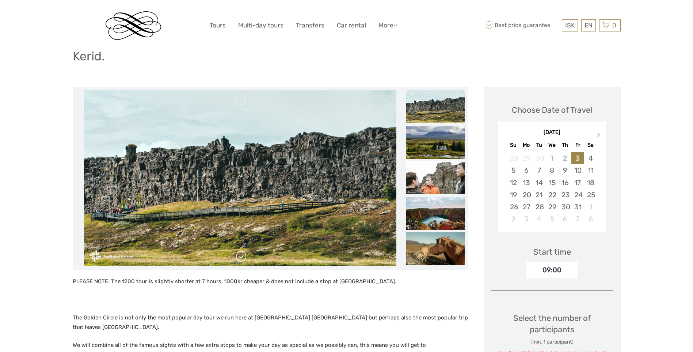
click at [243, 258] on link at bounding box center [241, 256] width 12 height 12
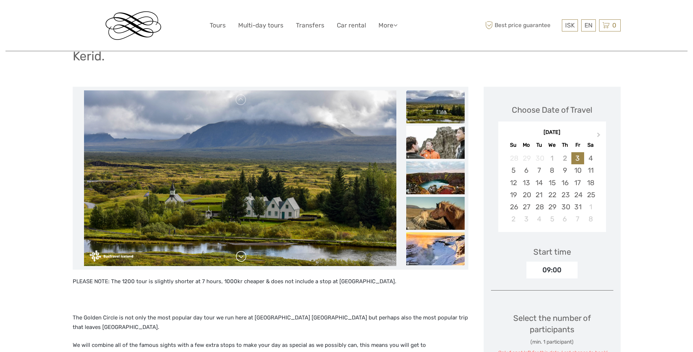
click at [243, 258] on link at bounding box center [241, 256] width 12 height 12
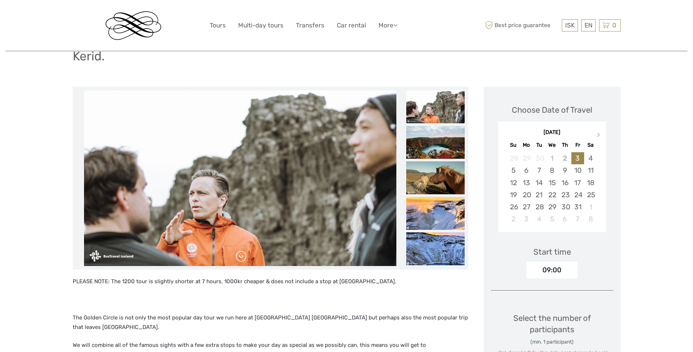
click at [242, 257] on link at bounding box center [241, 256] width 12 height 12
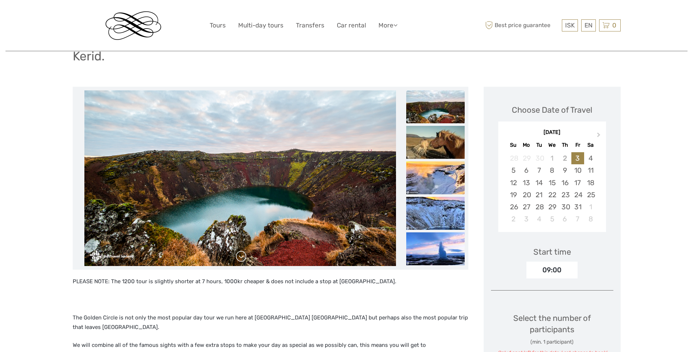
click at [241, 257] on link at bounding box center [241, 256] width 12 height 12
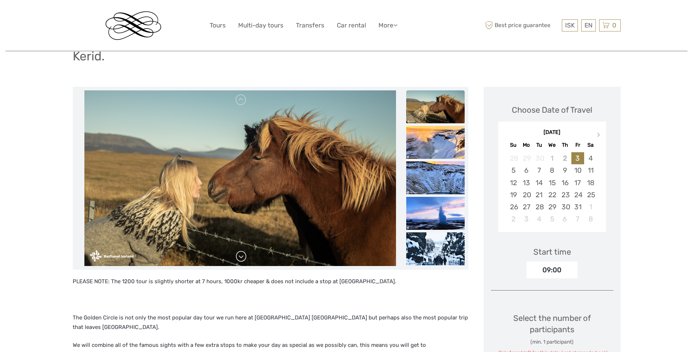
click at [241, 257] on link at bounding box center [241, 256] width 12 height 12
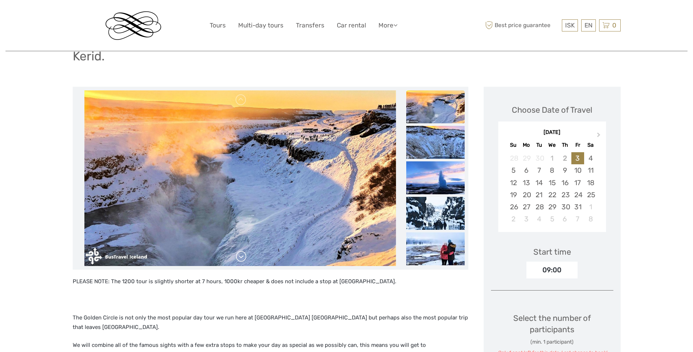
click at [241, 257] on link at bounding box center [241, 256] width 12 height 12
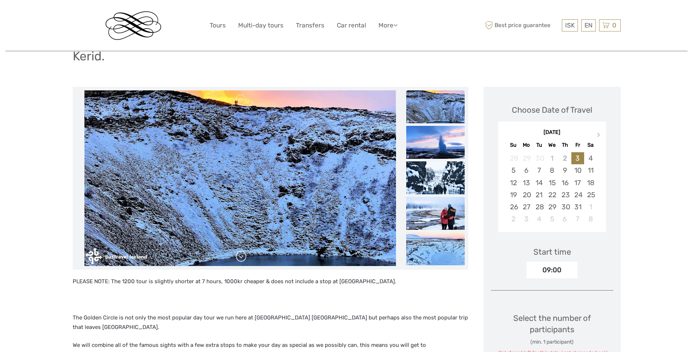
click at [241, 257] on link at bounding box center [241, 256] width 12 height 12
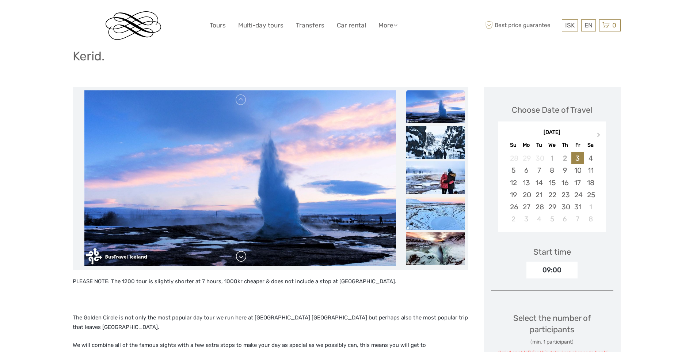
click at [241, 257] on link at bounding box center [241, 256] width 12 height 12
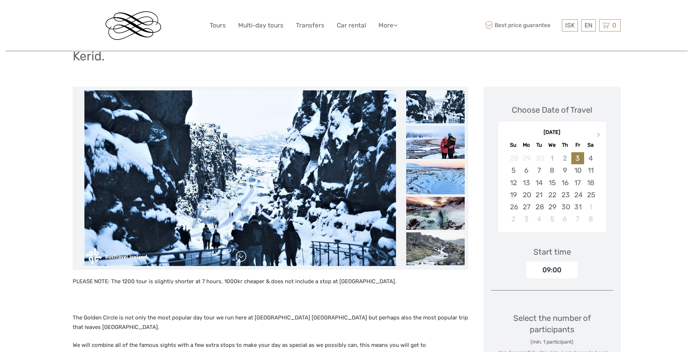
click at [241, 257] on link at bounding box center [241, 256] width 12 height 12
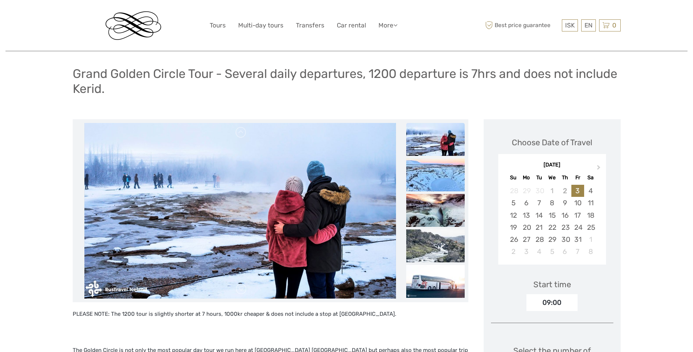
scroll to position [0, 0]
